Goal: Navigation & Orientation: Understand site structure

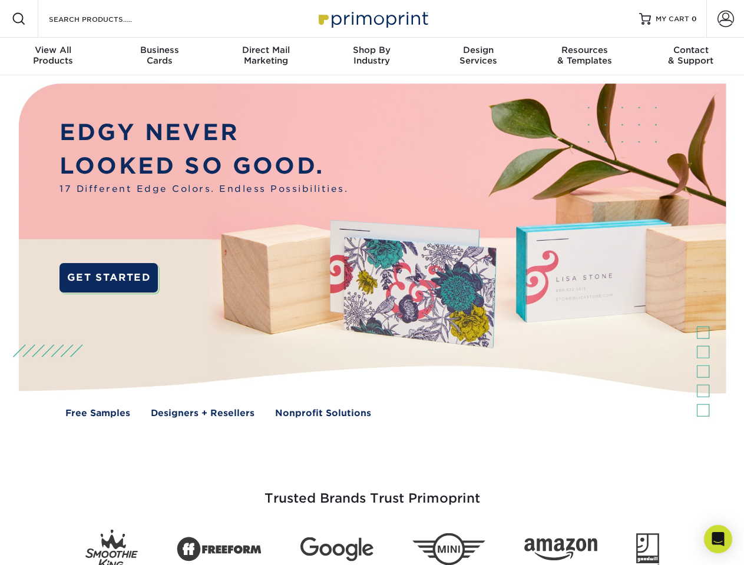
click at [372, 283] on img at bounding box center [372, 259] width 736 height 368
click at [19, 19] on span at bounding box center [19, 19] width 14 height 14
click at [725, 19] on span at bounding box center [725, 19] width 16 height 16
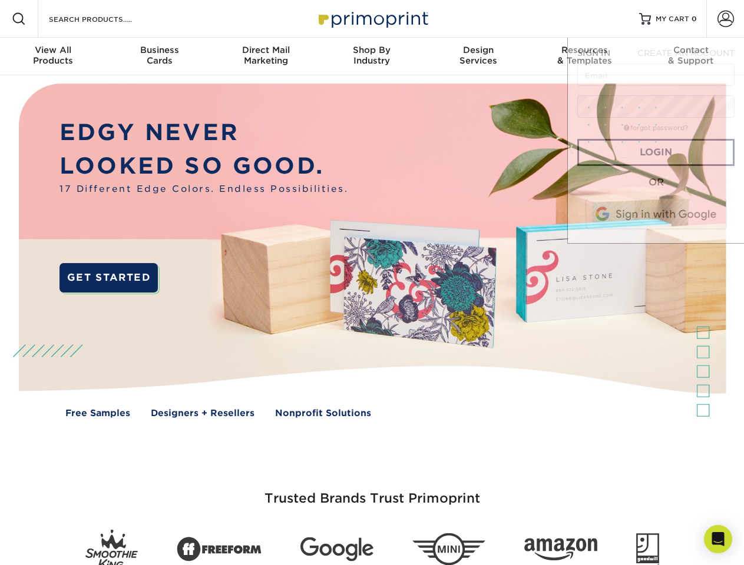
click at [53, 57] on div "View All Products" at bounding box center [53, 55] width 106 height 21
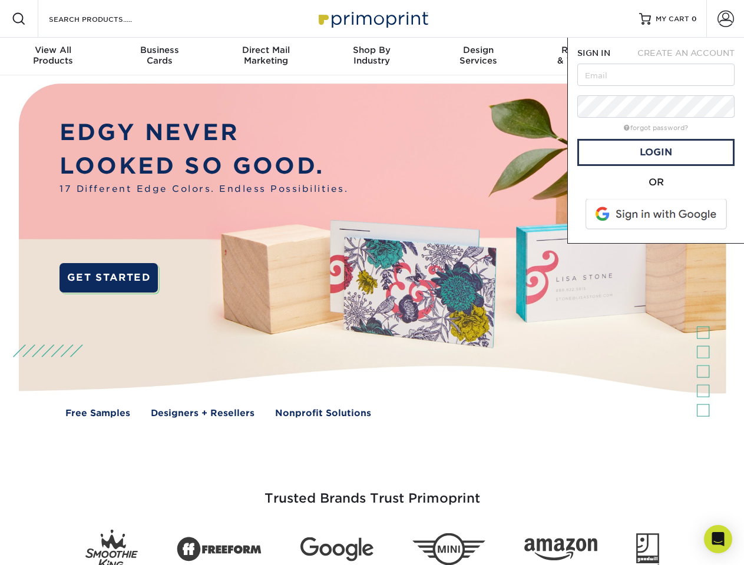
click at [159, 57] on div "Business Cards" at bounding box center [159, 55] width 106 height 21
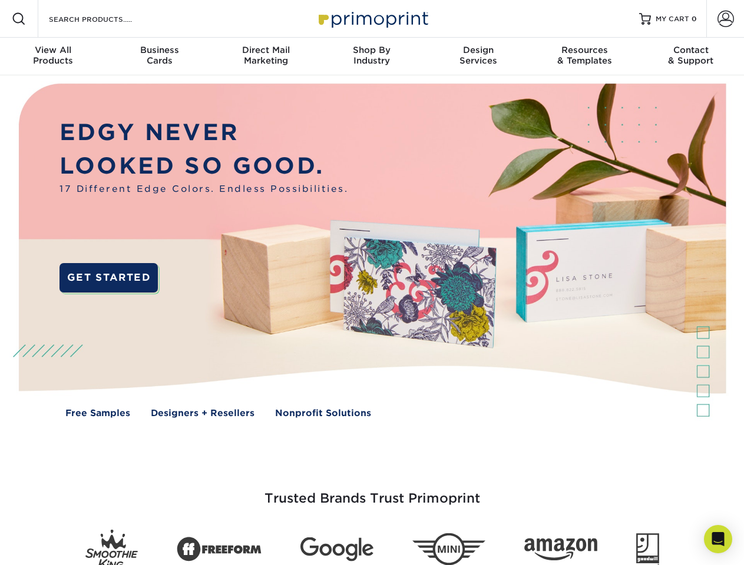
click at [266, 57] on div "Direct Mail Marketing" at bounding box center [266, 55] width 106 height 21
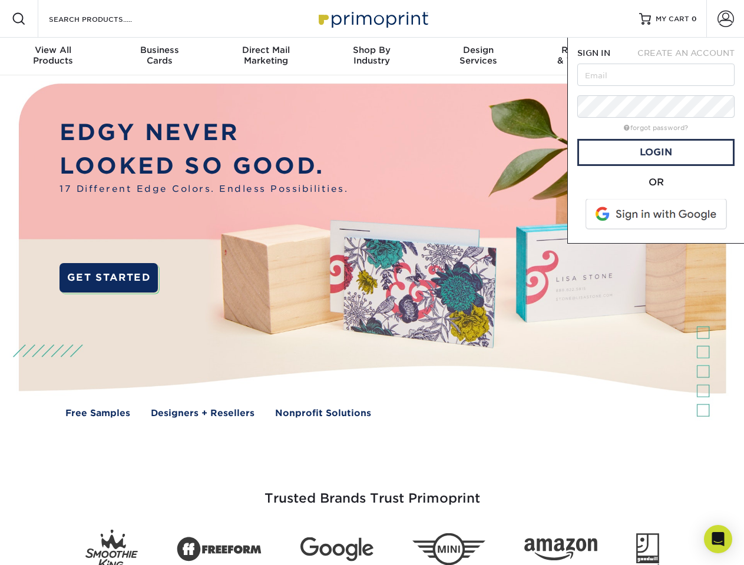
click at [372, 57] on div "Shop By Industry" at bounding box center [372, 55] width 106 height 21
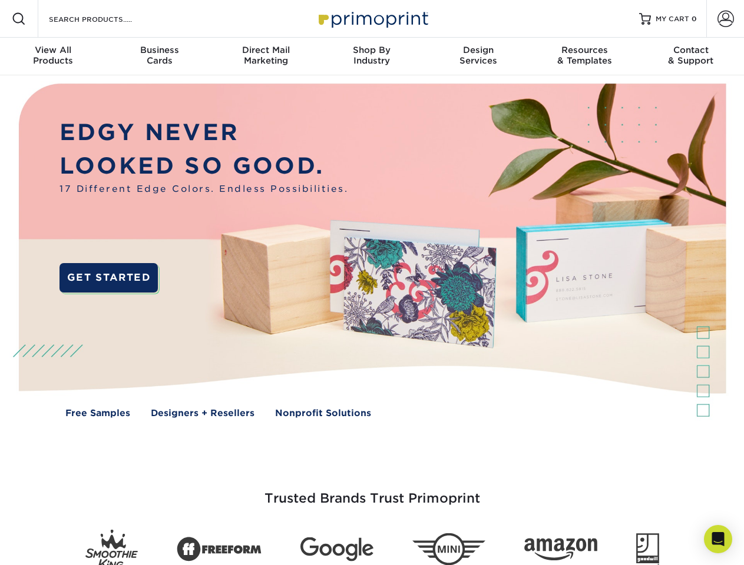
click at [478, 57] on div "Design Services" at bounding box center [478, 55] width 106 height 21
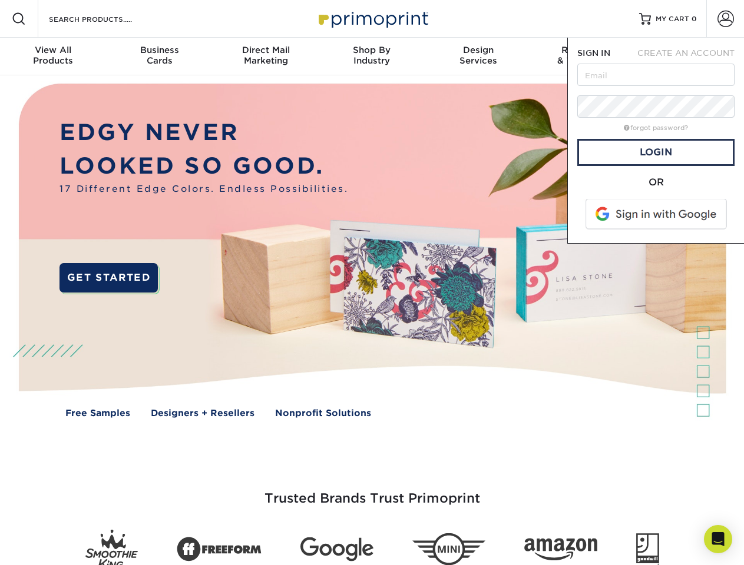
click at [584, 57] on span "SIGN IN" at bounding box center [593, 52] width 33 height 9
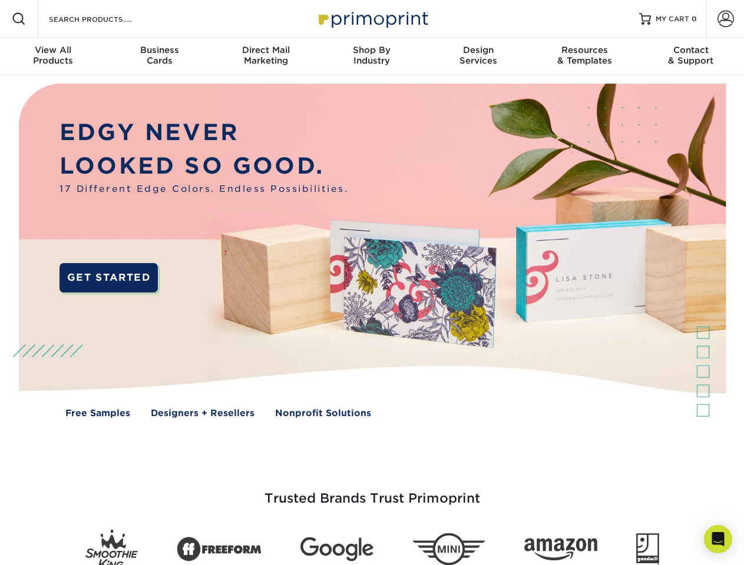
click at [691, 57] on div "Contact & Support" at bounding box center [691, 55] width 106 height 21
